Goal: Information Seeking & Learning: Find specific fact

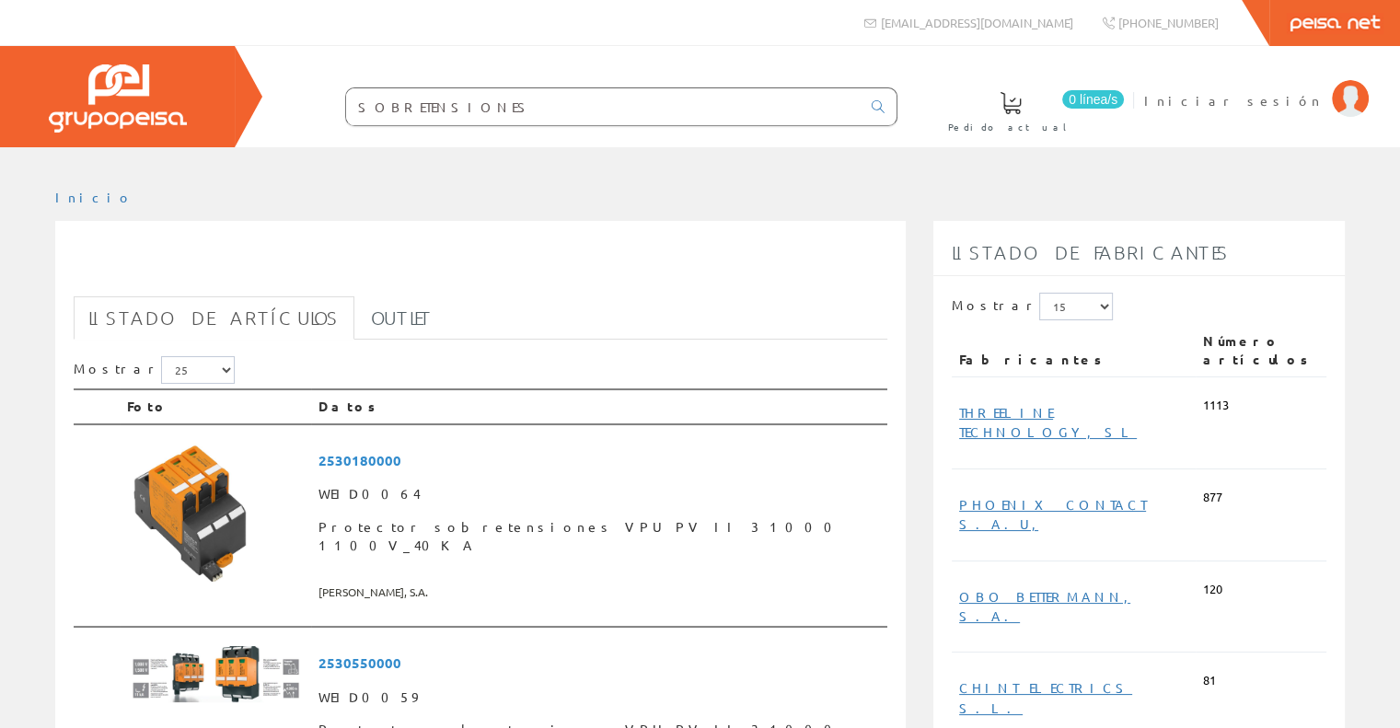
click at [538, 99] on input "SOBRETENSIONES" at bounding box center [603, 106] width 515 height 37
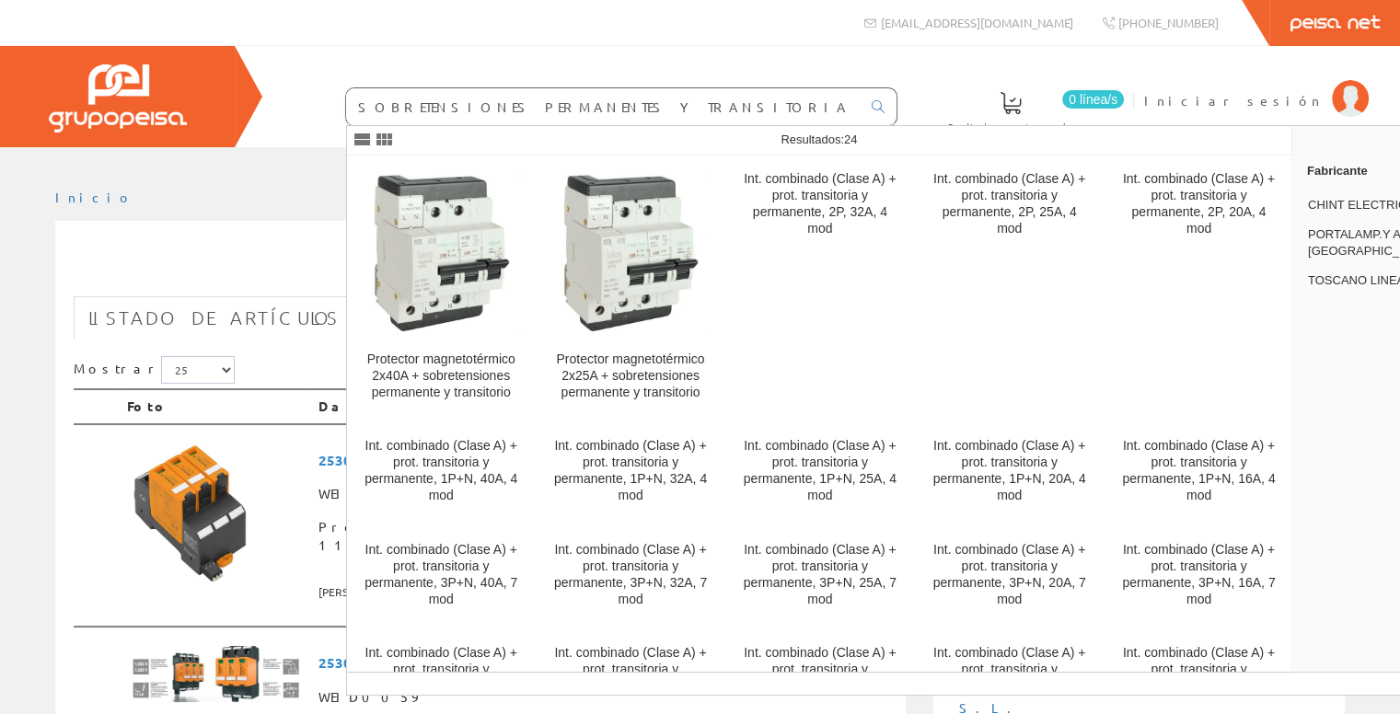
type input "SOBRETENSIONES PERMANENTES Y TRANSITORIAS"
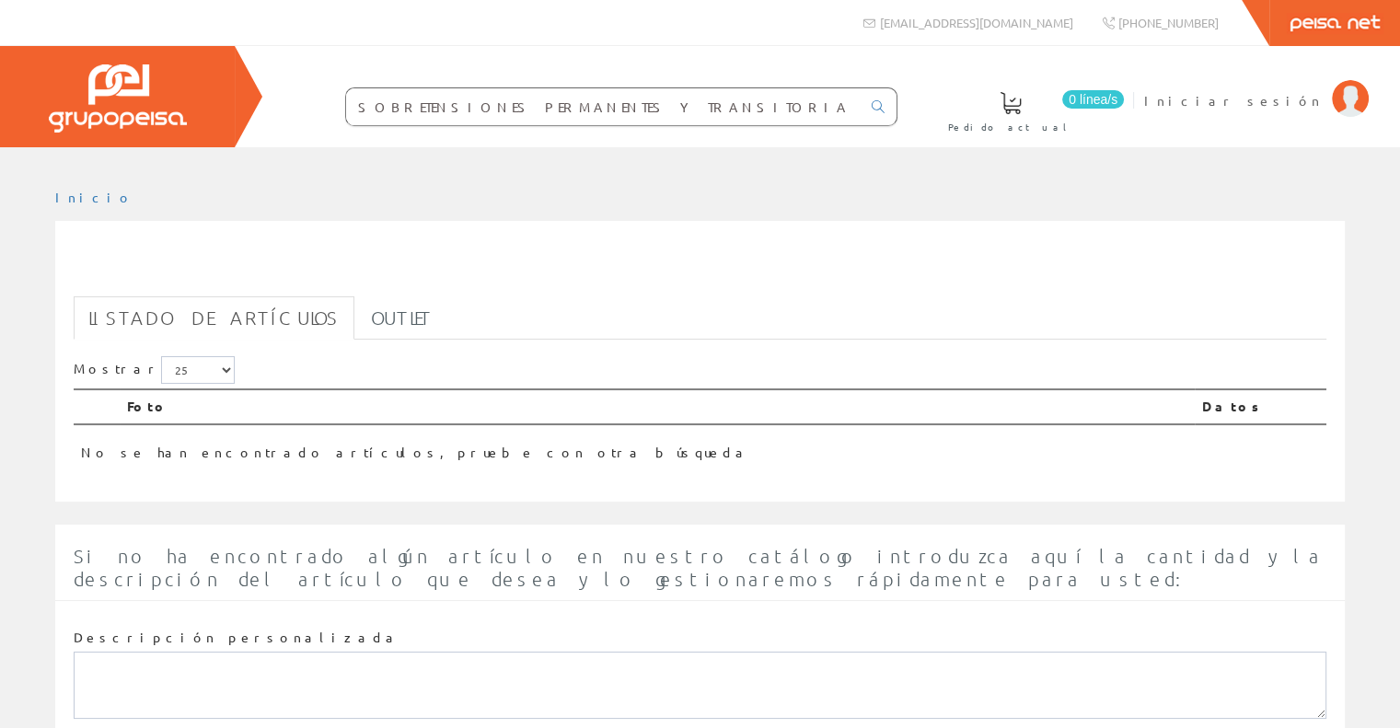
click at [649, 114] on input "SOBRETENSIONES PERMANENTES Y TRANSITORIAS" at bounding box center [603, 106] width 515 height 37
click at [669, 110] on input "SOBRETENSIONES PERMANENTES Y TRANSITORIAS" at bounding box center [603, 106] width 515 height 37
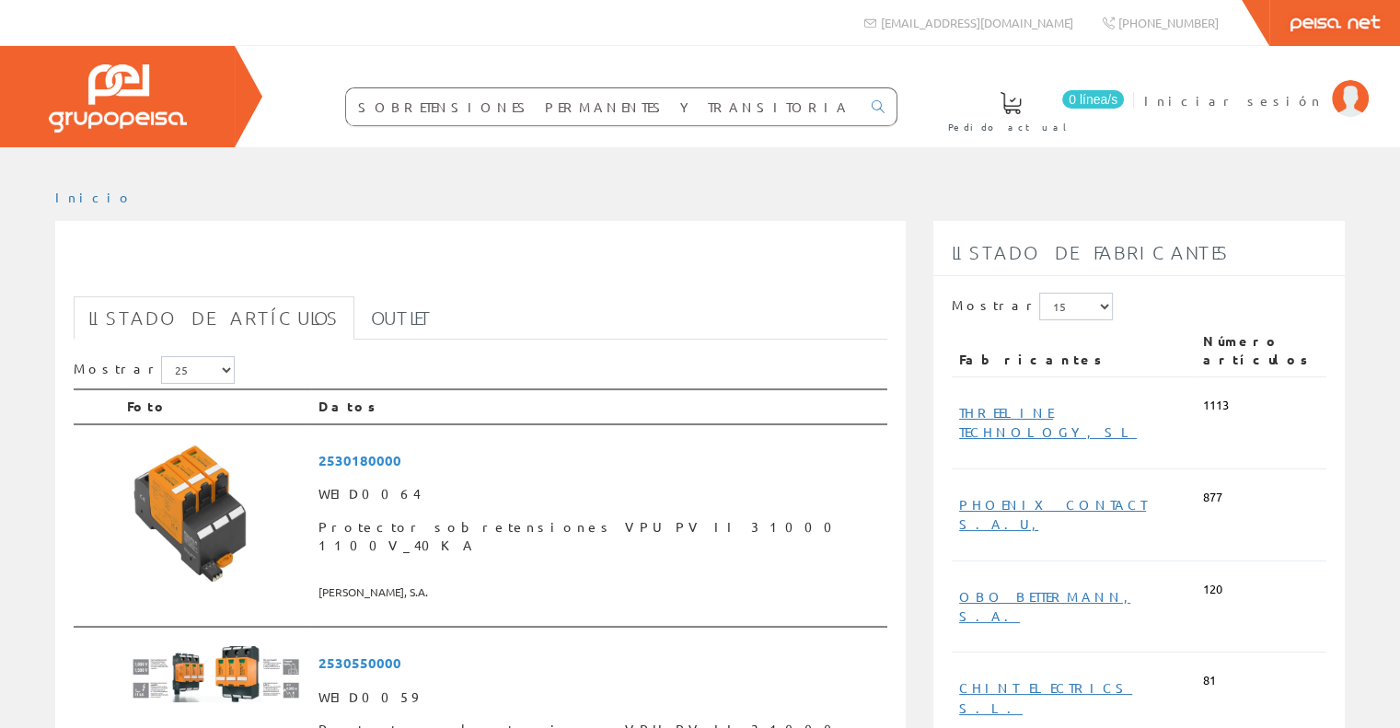
click at [655, 106] on input "SOBRETENSIONES PERMANENTES Y TRANSITORIAS" at bounding box center [603, 106] width 515 height 37
click at [679, 106] on input "SOBRETENSIONES PERMANENTES Y TRANSITORIAS" at bounding box center [603, 106] width 515 height 37
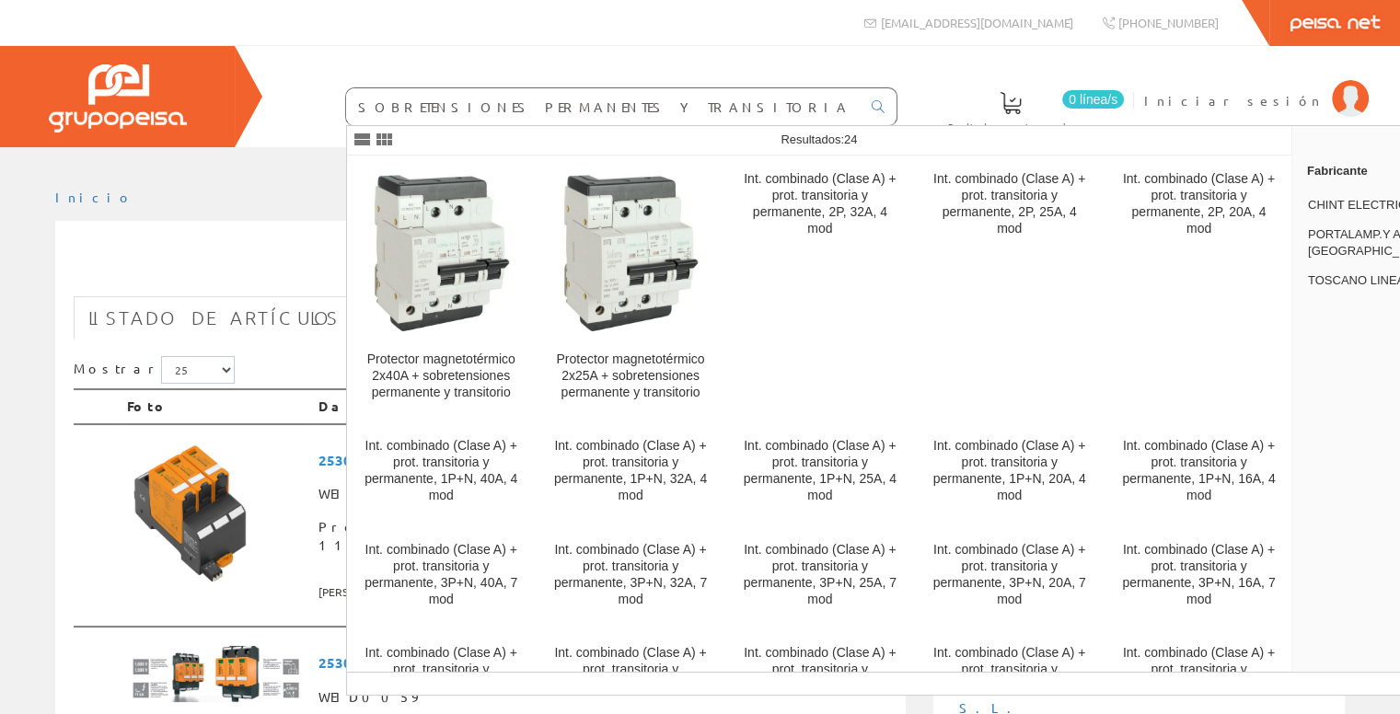
click at [559, 108] on input "SOBRETENSIONES PERMANENTES Y TRANSITORIA" at bounding box center [603, 106] width 515 height 37
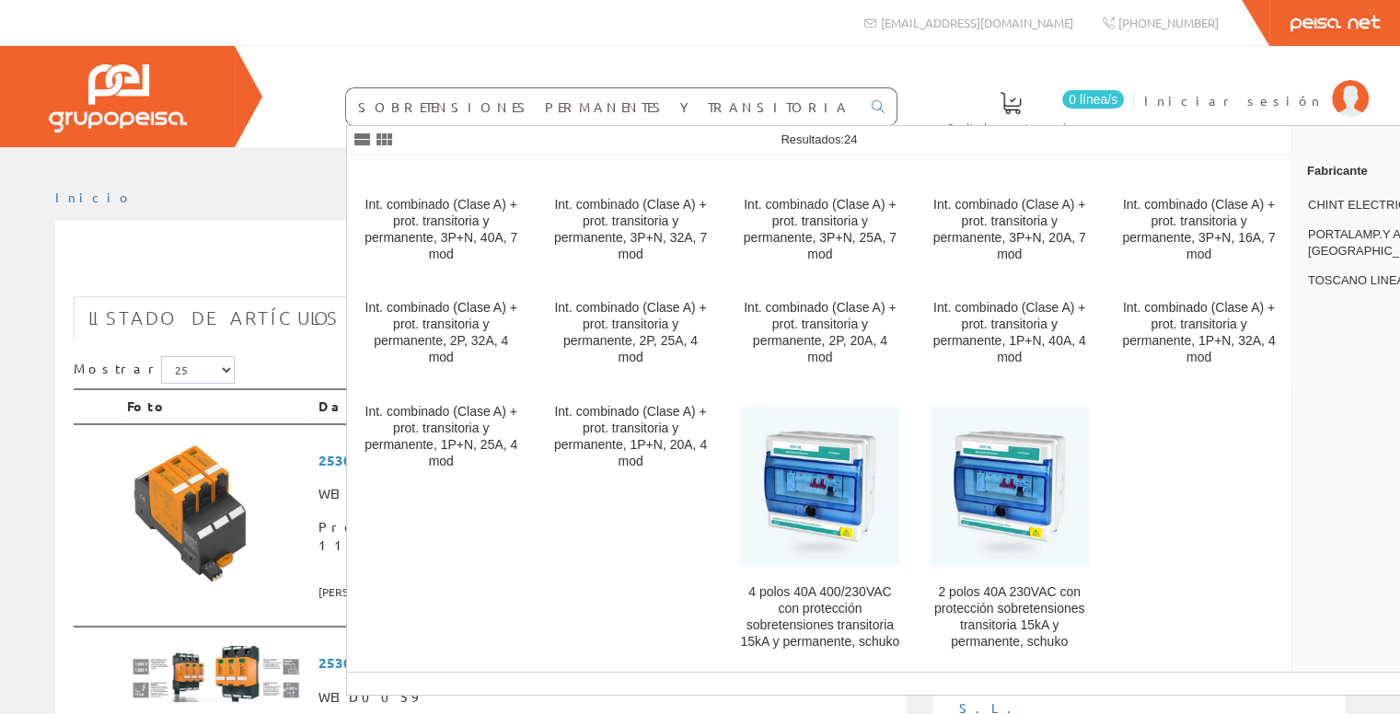
click at [696, 105] on input "SOBRETENSIONES PERMANENTES Y TRANSITORIA" at bounding box center [603, 106] width 515 height 37
paste input "Cirprotec PROTECTOR V-CHECK 4RPT PARA LÍNEA TRIFÁSICO 40k"
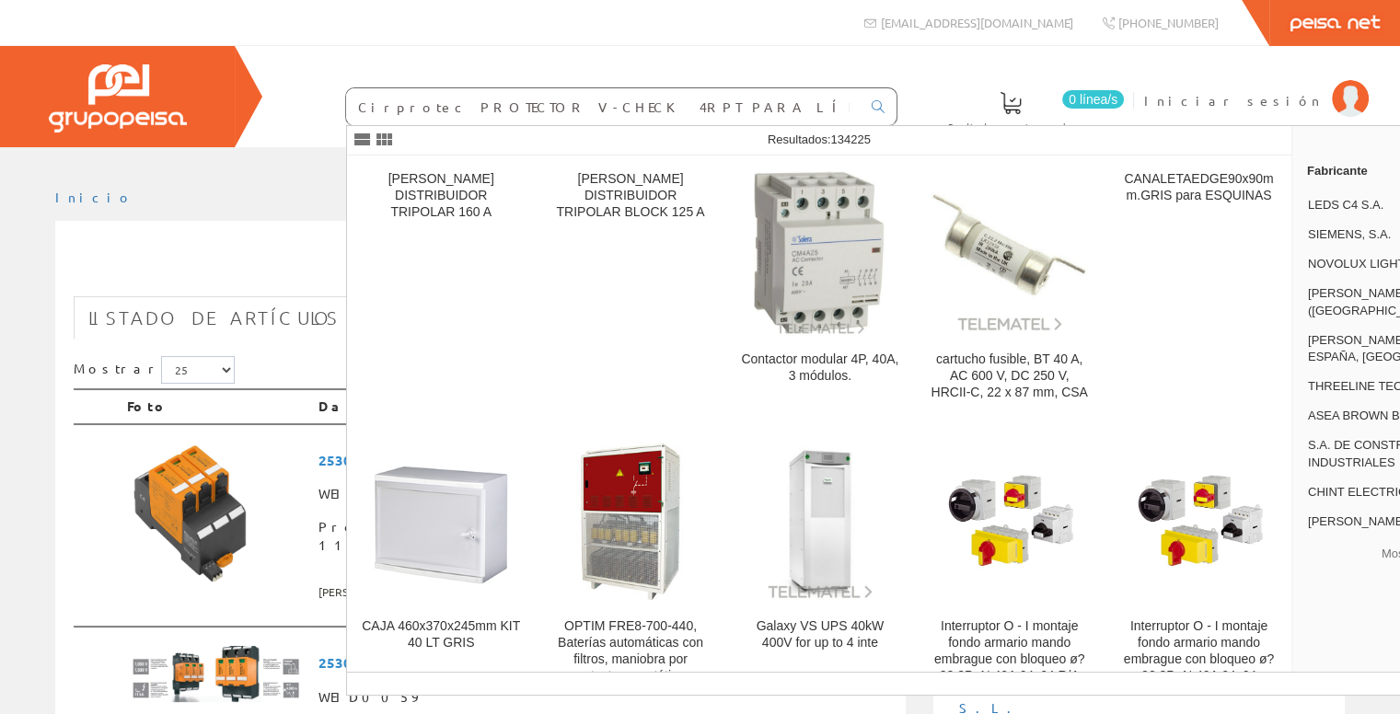
type input "Cirprotec PROTECTOR V-CHECK 4RPT PARA LÍNEA TRIFÁSICO 40kA"
